Goal: Task Accomplishment & Management: Use online tool/utility

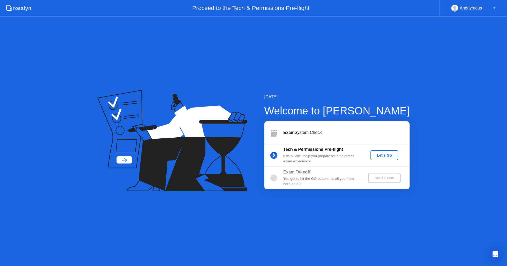
click at [388, 156] on div "Let's Go" at bounding box center [383, 155] width 23 height 4
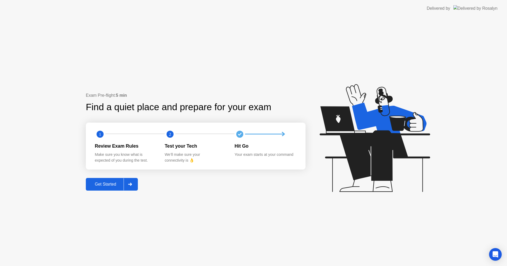
click at [112, 183] on div "Get Started" at bounding box center [105, 184] width 36 height 5
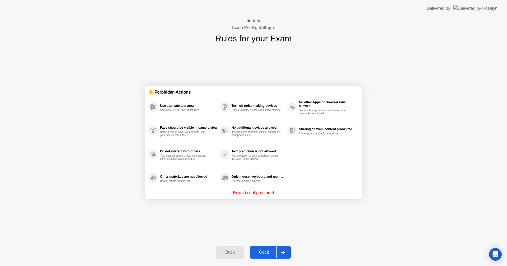
drag, startPoint x: 259, startPoint y: 252, endPoint x: 366, endPoint y: 204, distance: 117.1
click at [366, 204] on div "Exam Pre-flight: Step 1 Rules for your Exam ✋ Forbidden Actions Use a private t…" at bounding box center [253, 141] width 507 height 249
click at [260, 252] on div "Got it" at bounding box center [263, 252] width 25 height 5
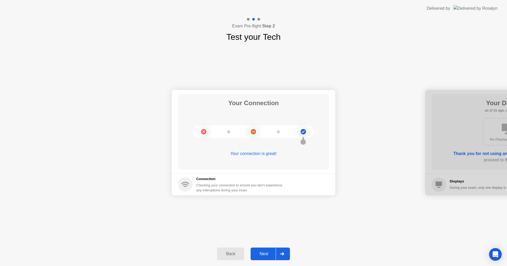
click at [269, 255] on div "Next" at bounding box center [263, 254] width 23 height 5
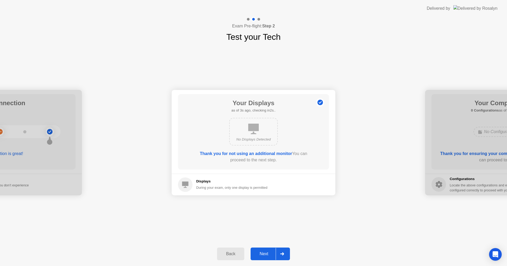
click at [281, 253] on icon at bounding box center [282, 253] width 4 height 3
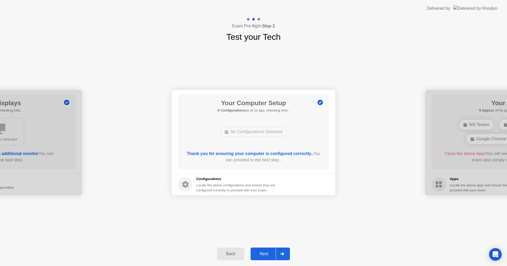
click at [283, 253] on icon at bounding box center [282, 253] width 4 height 3
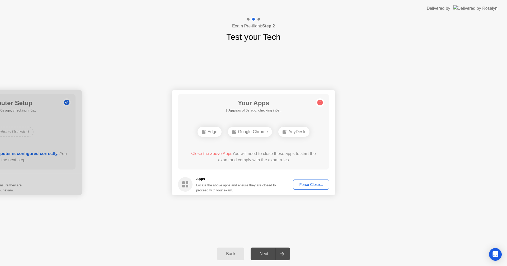
click at [304, 187] on div "Force Close..." at bounding box center [311, 185] width 32 height 4
